Goal: Information Seeking & Learning: Learn about a topic

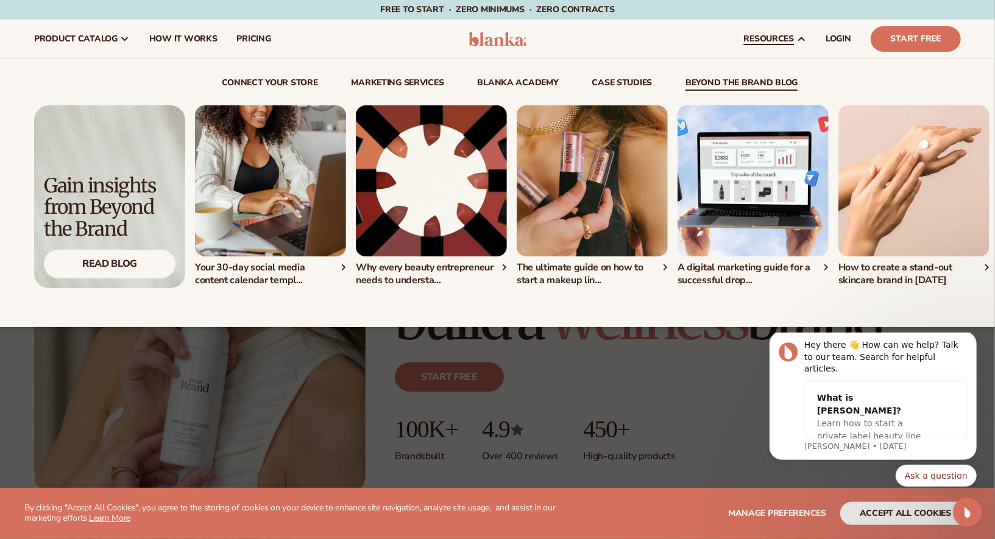
click at [731, 82] on link "beyond the brand blog" at bounding box center [742, 85] width 112 height 12
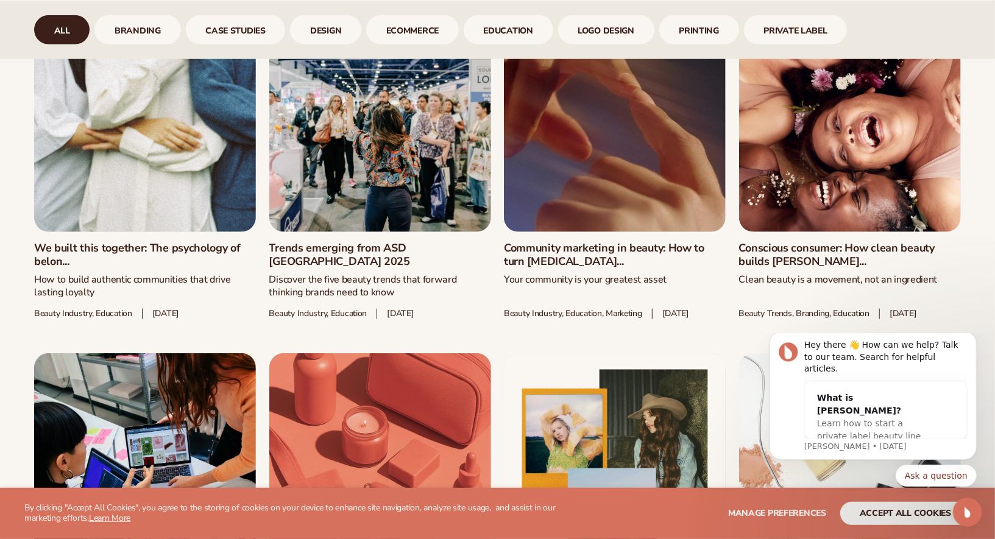
scroll to position [718, 0]
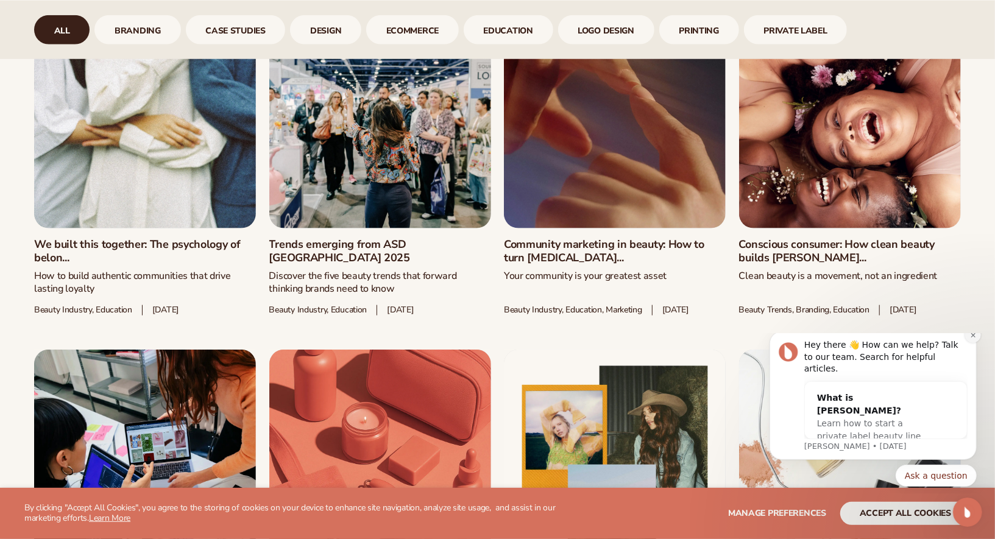
click at [972, 336] on icon "Dismiss notification" at bounding box center [972, 334] width 4 height 4
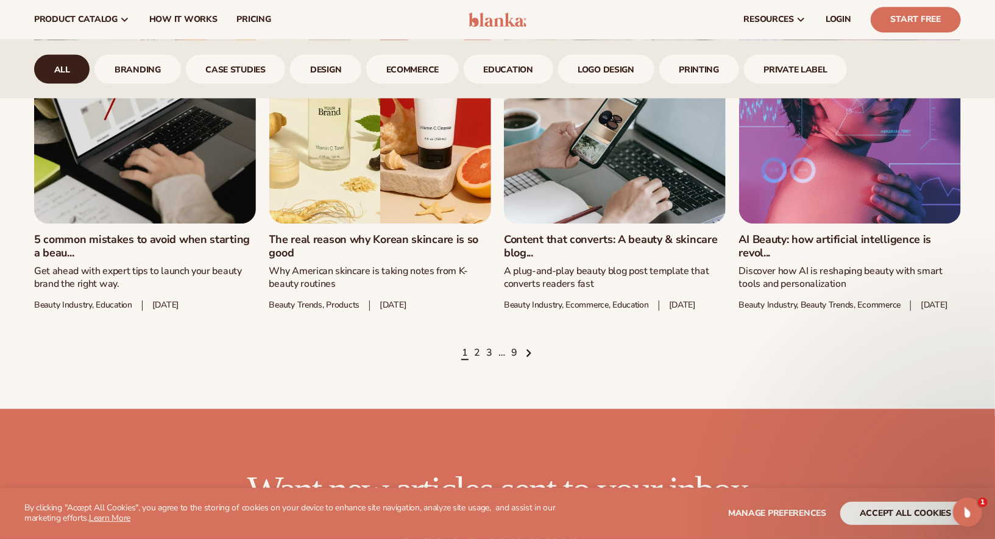
scroll to position [1749, 0]
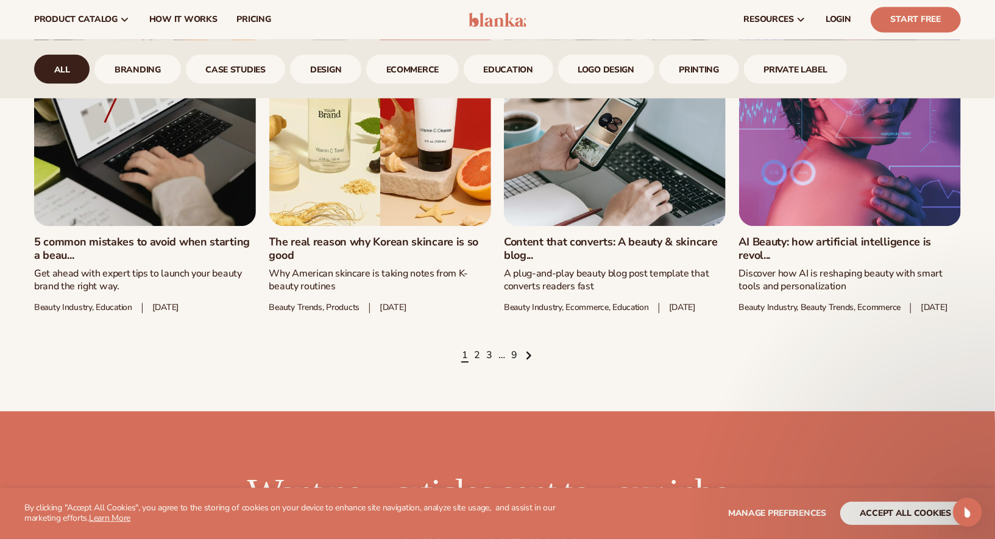
click at [528, 361] on icon "Next page" at bounding box center [529, 355] width 6 height 10
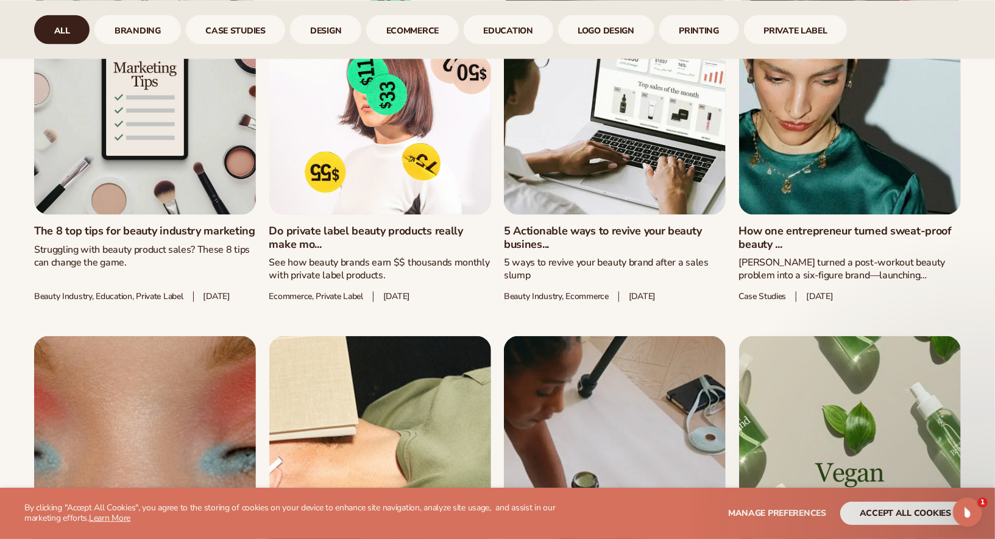
scroll to position [1082, 0]
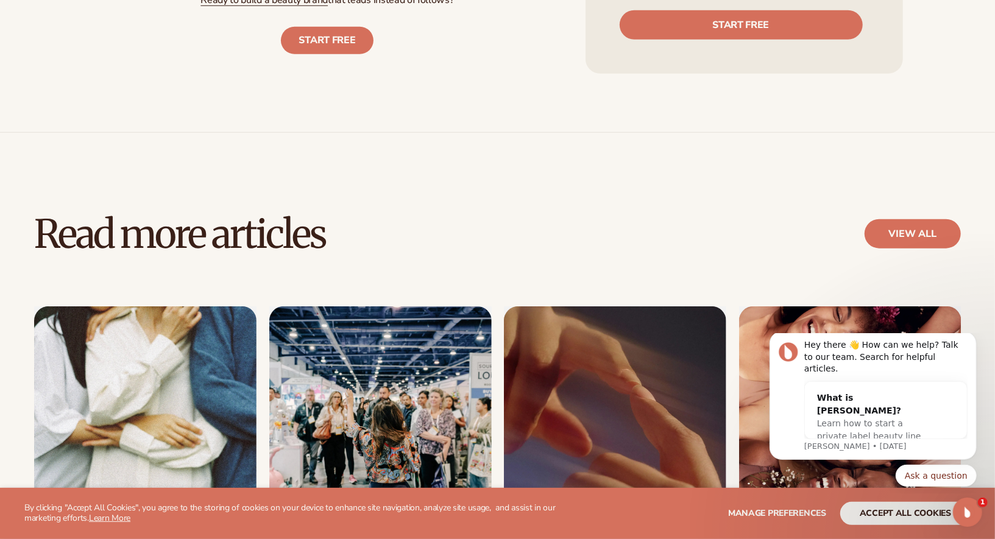
scroll to position [3673, 0]
